Goal: Information Seeking & Learning: Learn about a topic

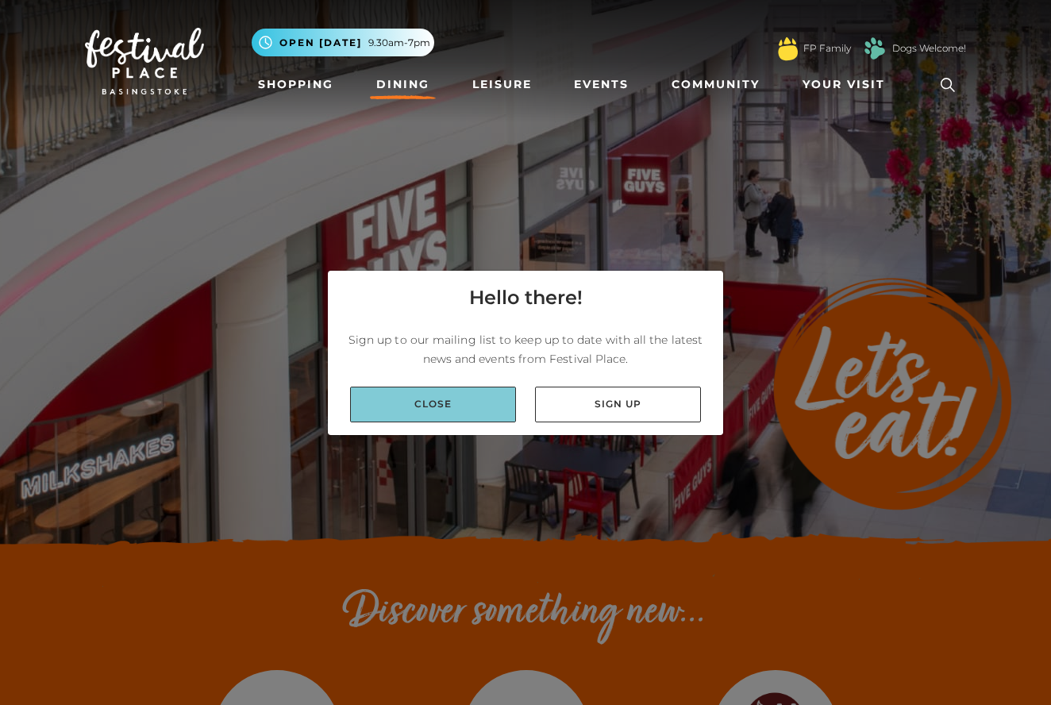
click at [475, 407] on link "Close" at bounding box center [433, 404] width 166 height 36
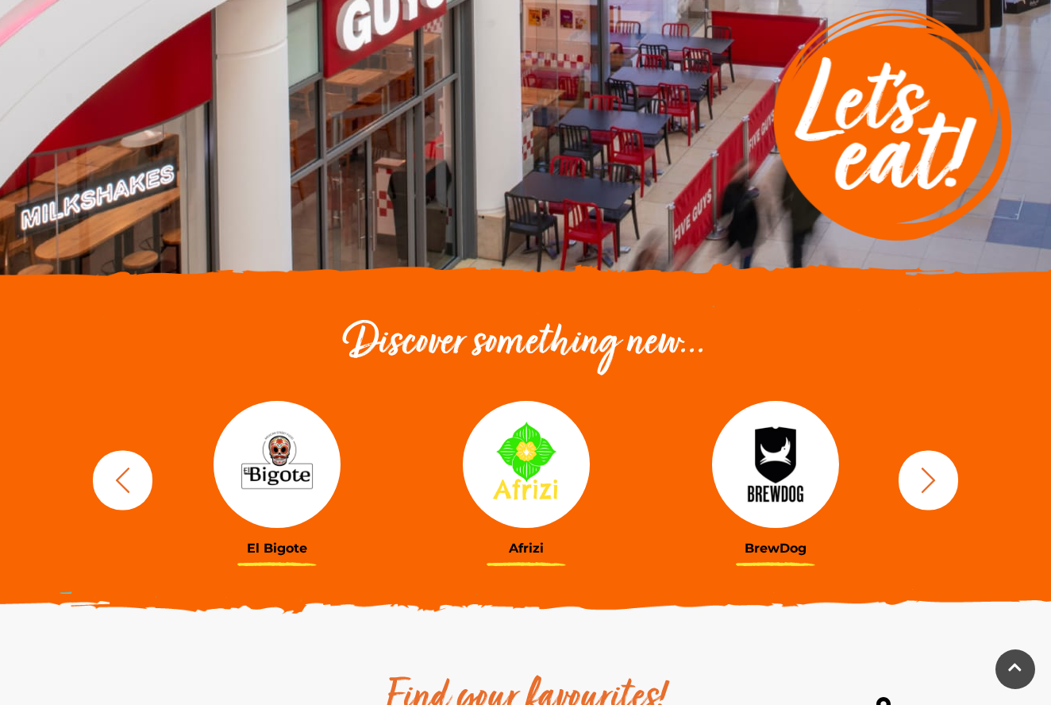
scroll to position [271, 0]
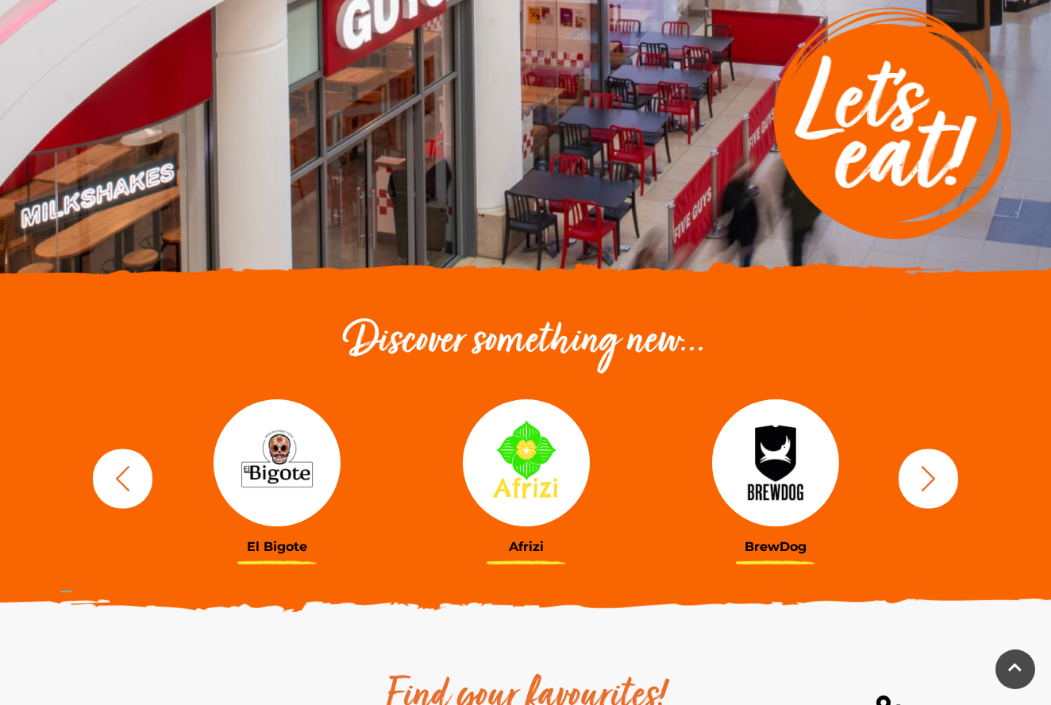
click at [265, 491] on img at bounding box center [276, 462] width 127 height 127
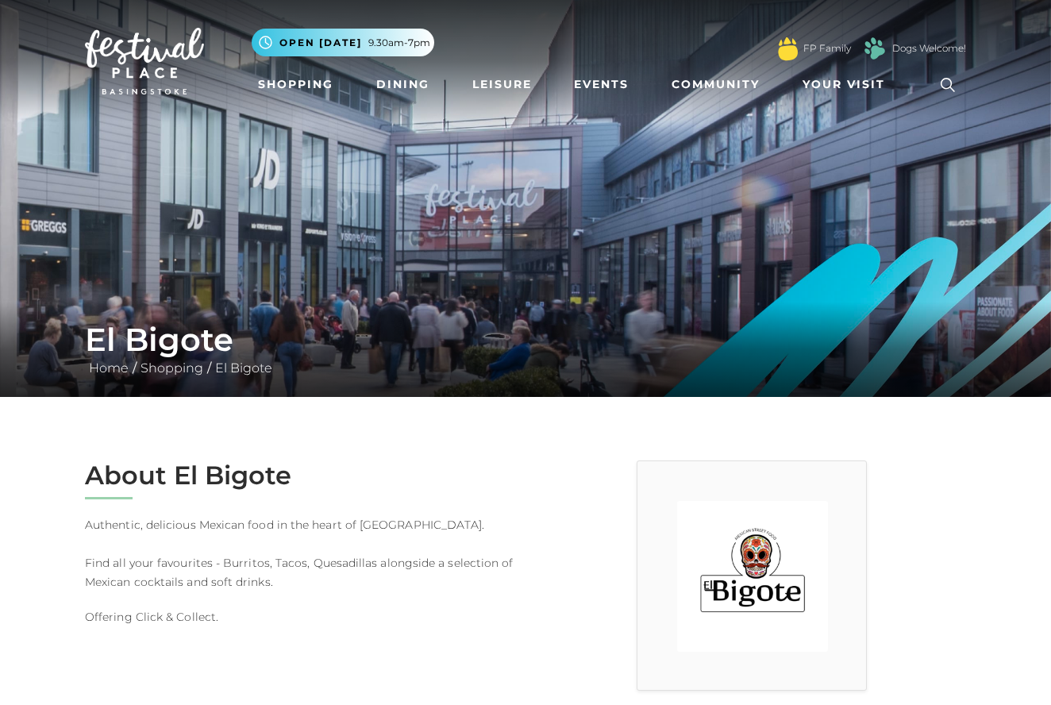
click at [755, 574] on img at bounding box center [752, 576] width 151 height 151
click at [399, 81] on link "Dining" at bounding box center [403, 84] width 66 height 29
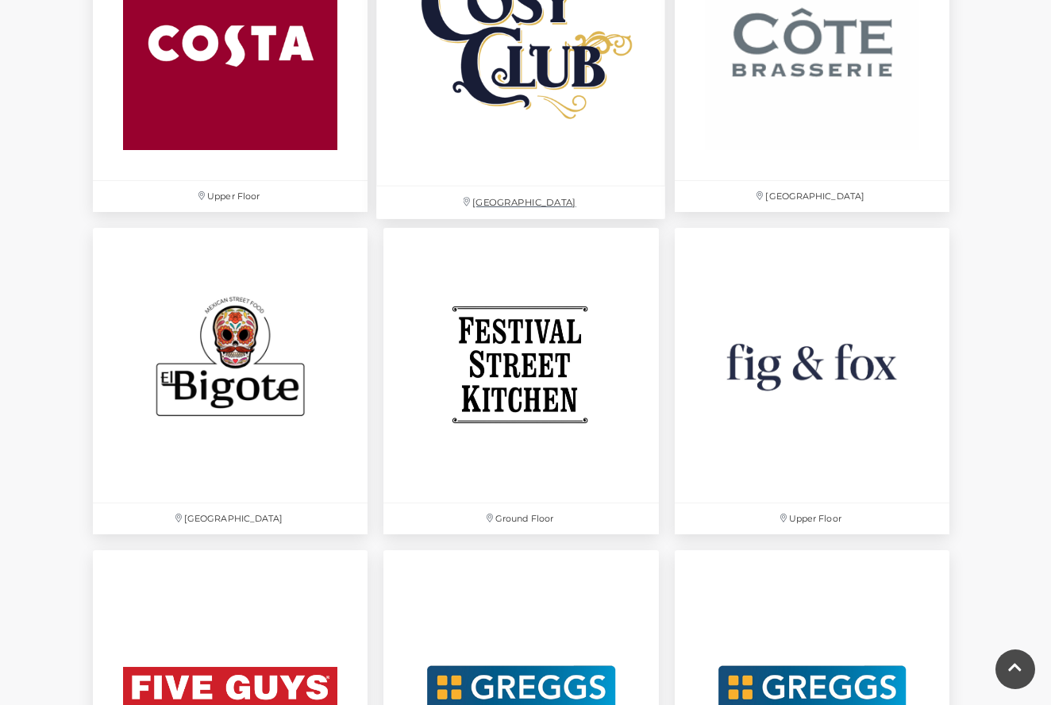
scroll to position [2441, 0]
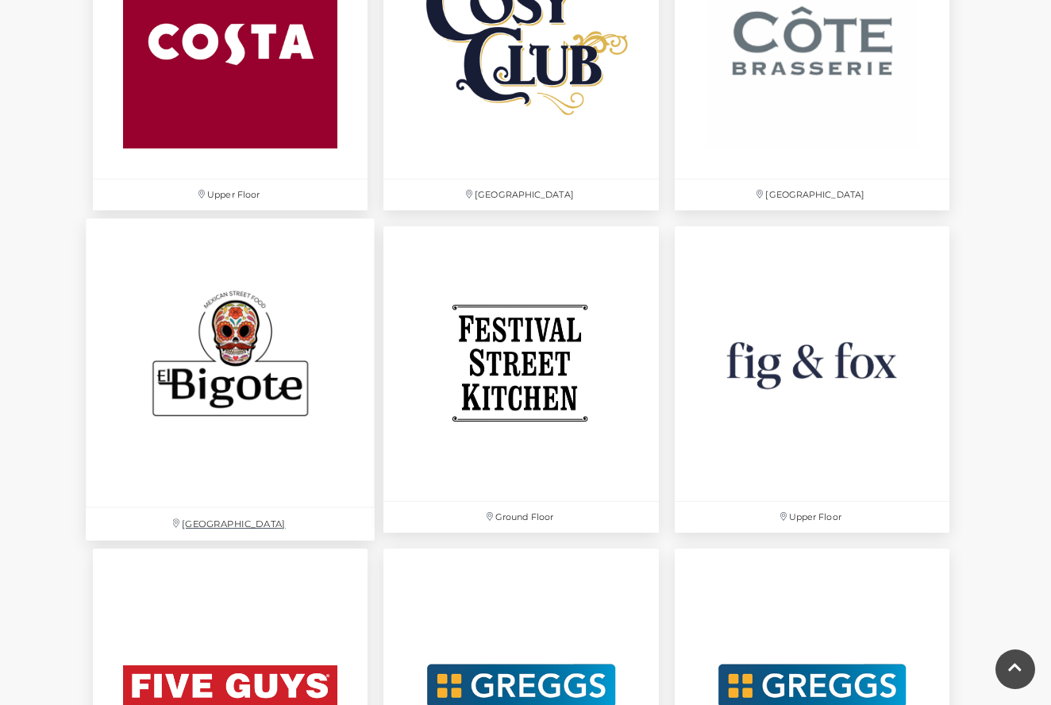
click at [223, 363] on img at bounding box center [230, 362] width 289 height 289
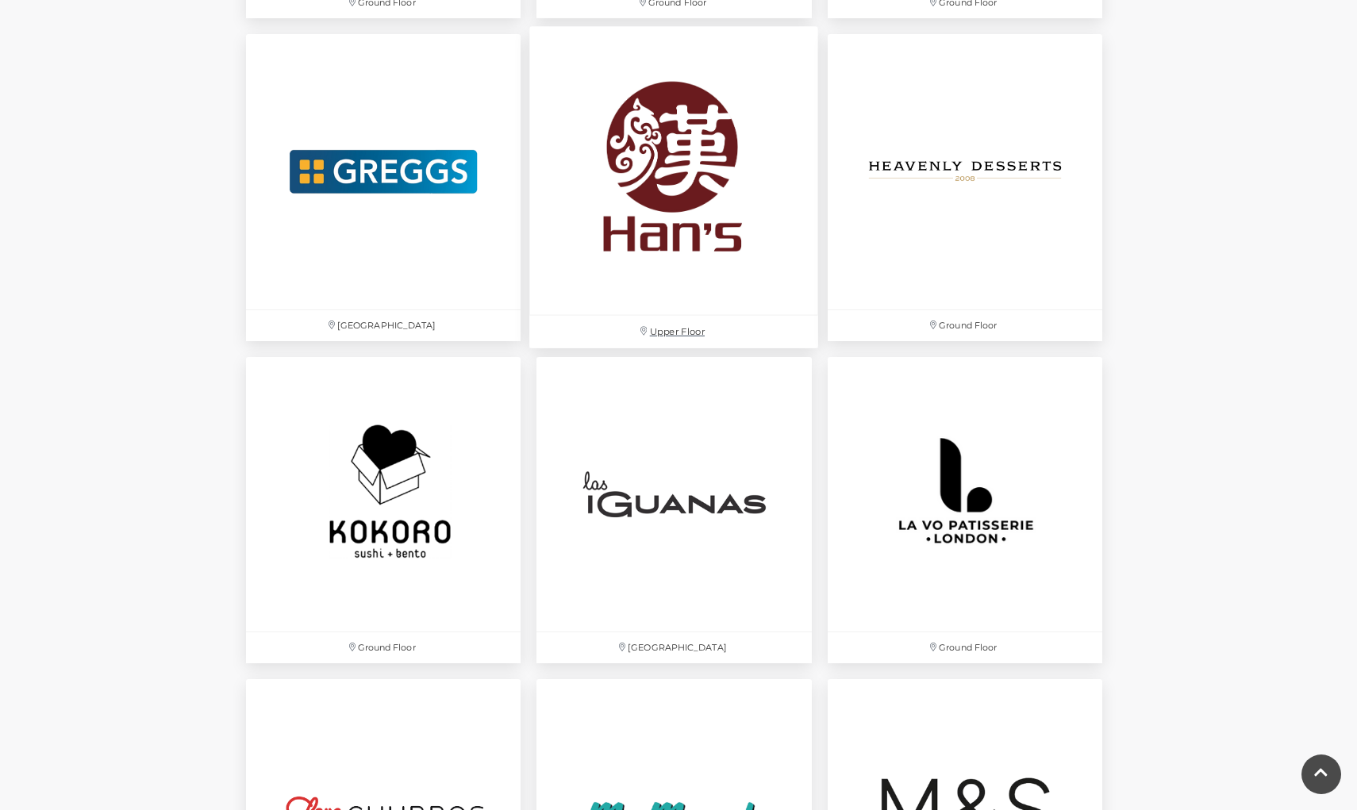
scroll to position [3278, 0]
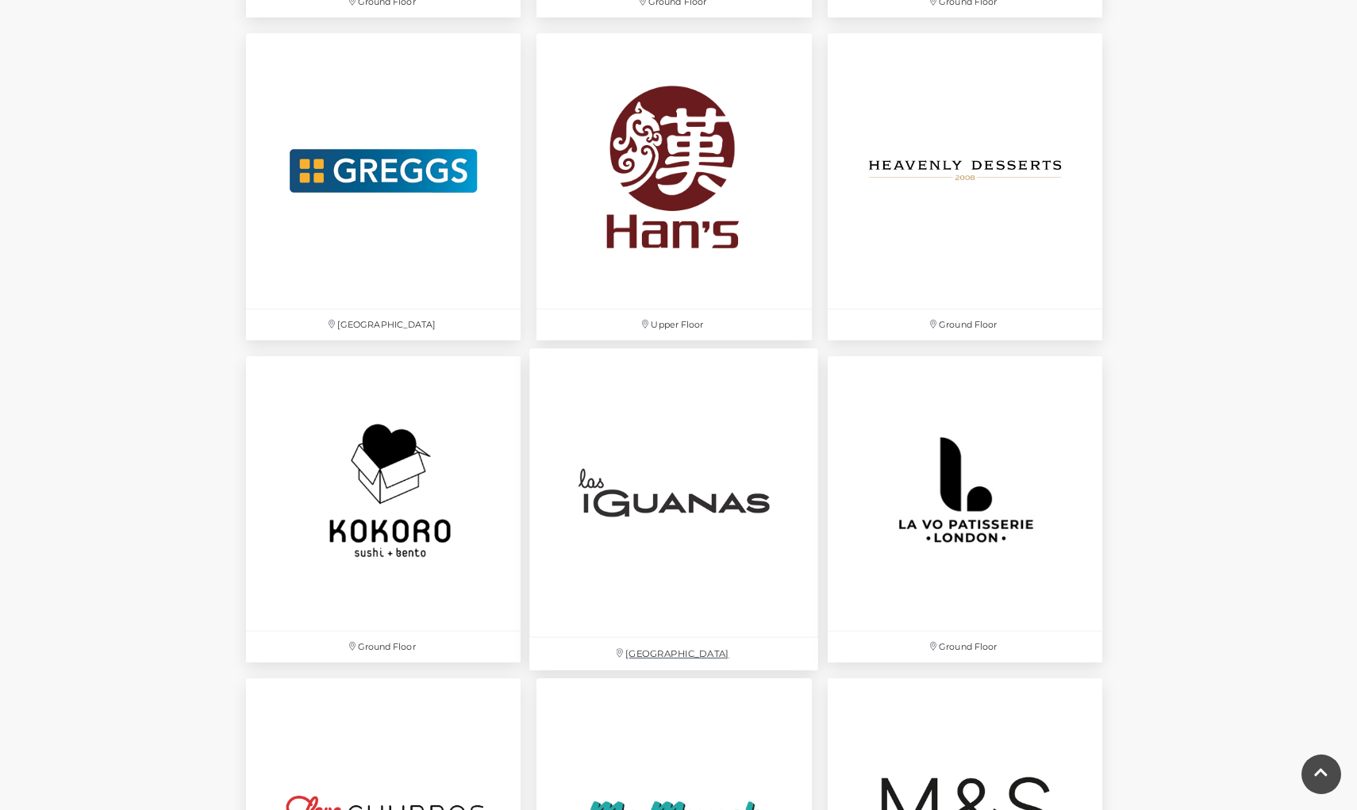
click at [665, 510] on img at bounding box center [674, 492] width 289 height 289
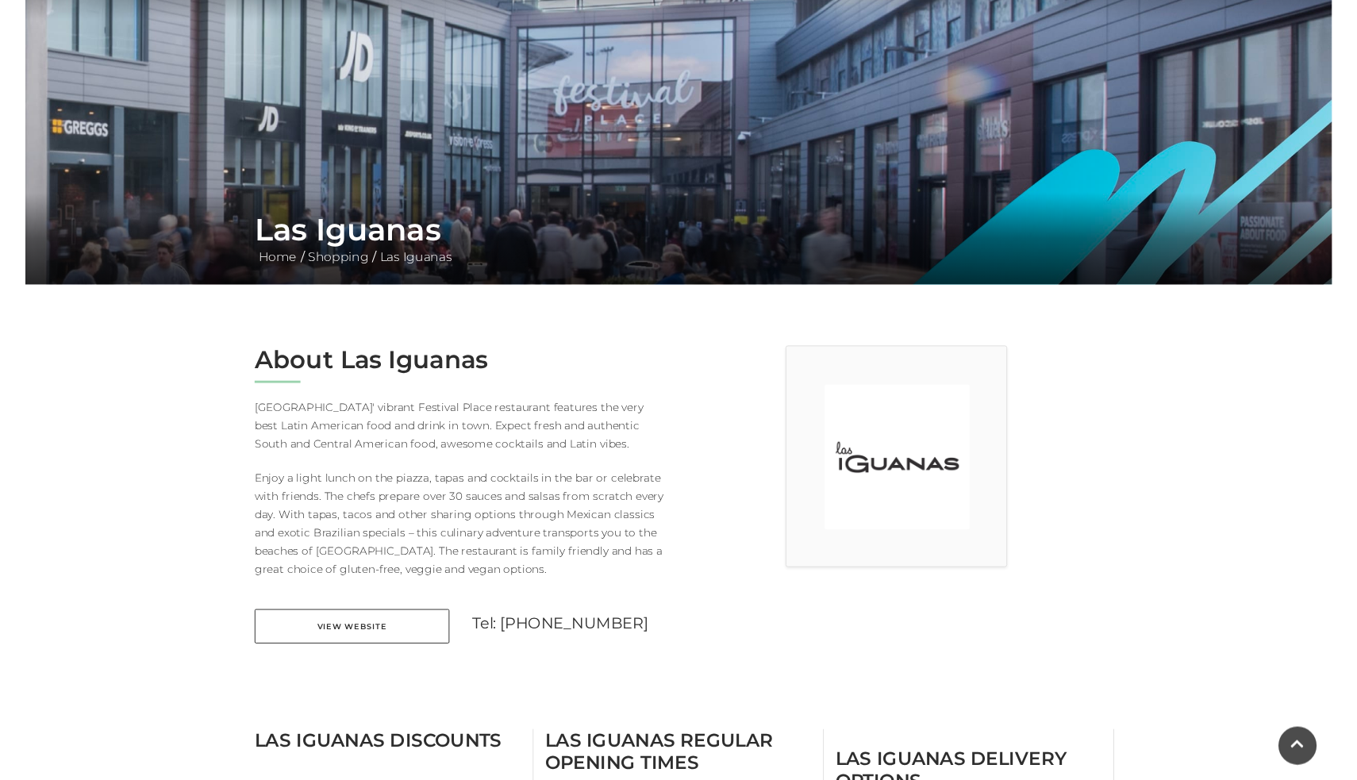
scroll to position [103, 0]
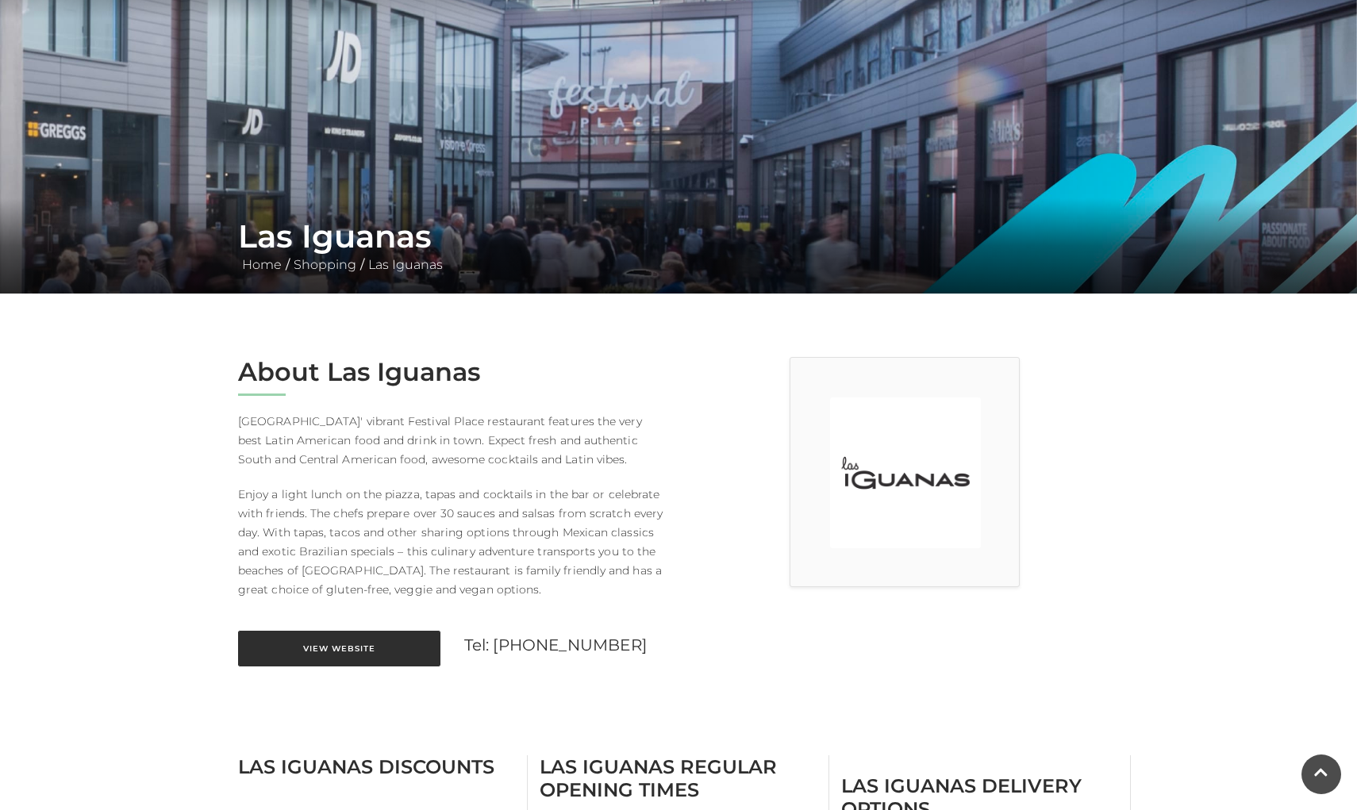
click at [334, 643] on link "View Website" at bounding box center [339, 649] width 202 height 36
